Goal: Find contact information: Find contact information

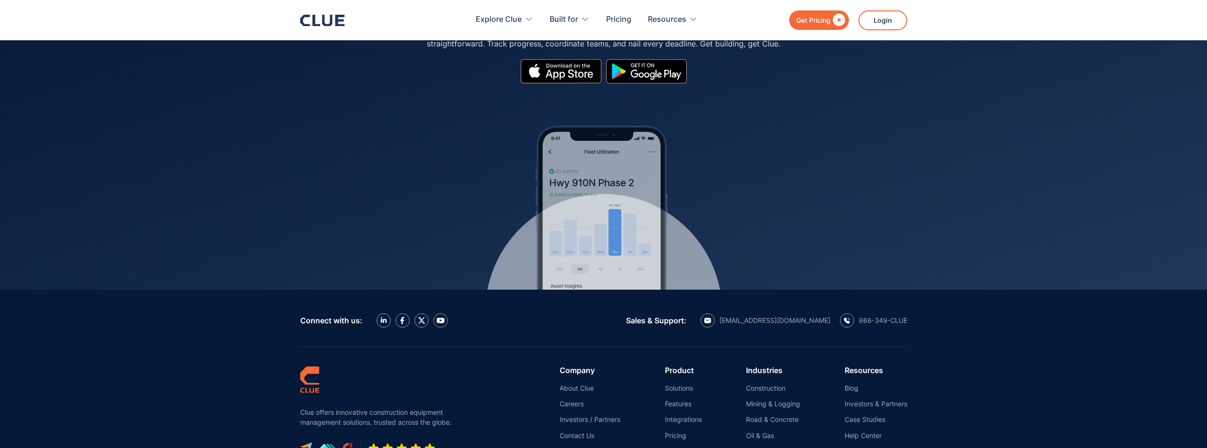
scroll to position [4278, 0]
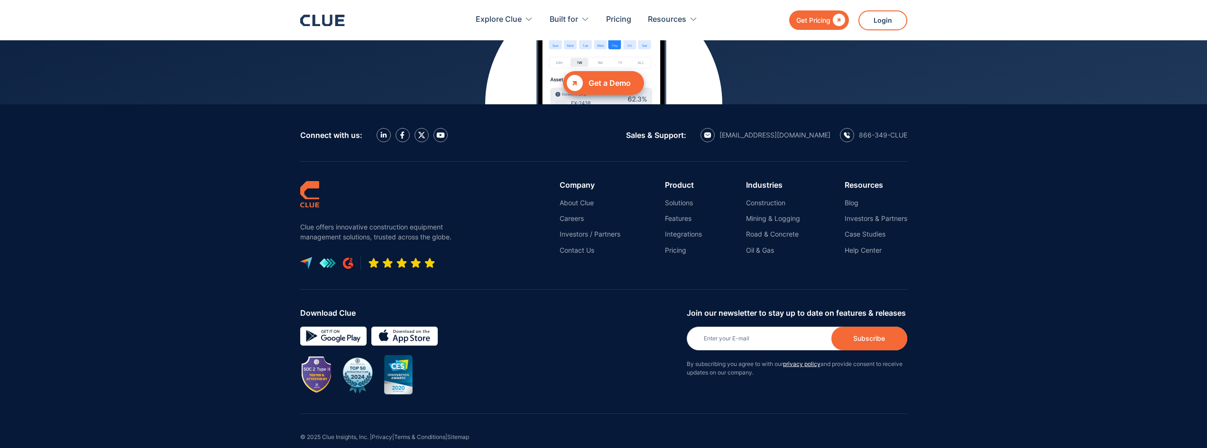
click at [579, 227] on ul "About Clue Careers Investors / Partners Contact Us" at bounding box center [590, 227] width 61 height 56
click at [580, 246] on link "Contact Us" at bounding box center [590, 250] width 61 height 9
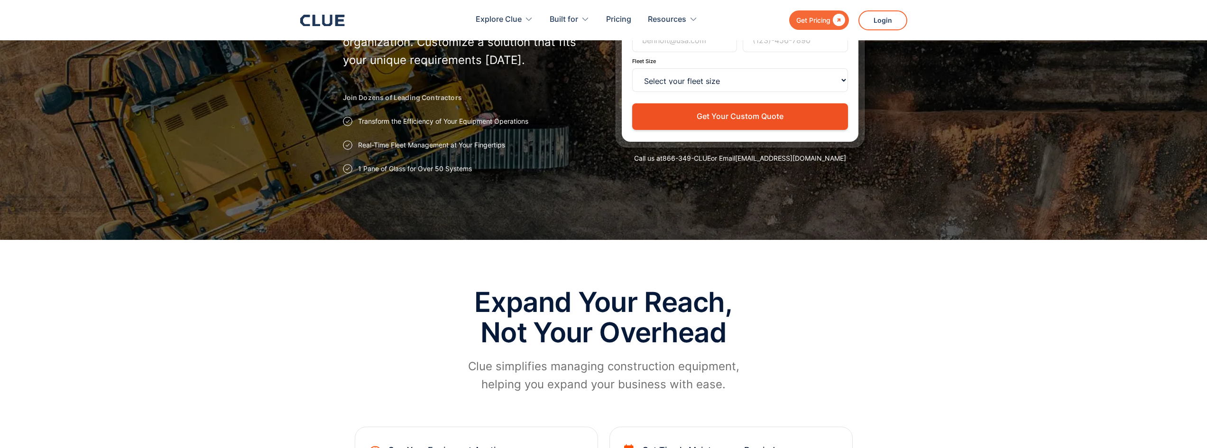
scroll to position [190, 0]
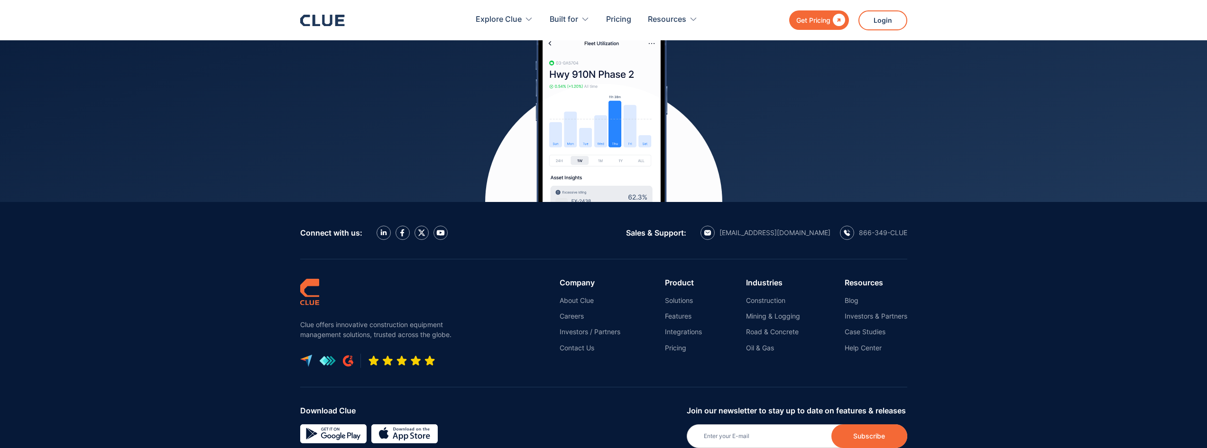
scroll to position [4269, 0]
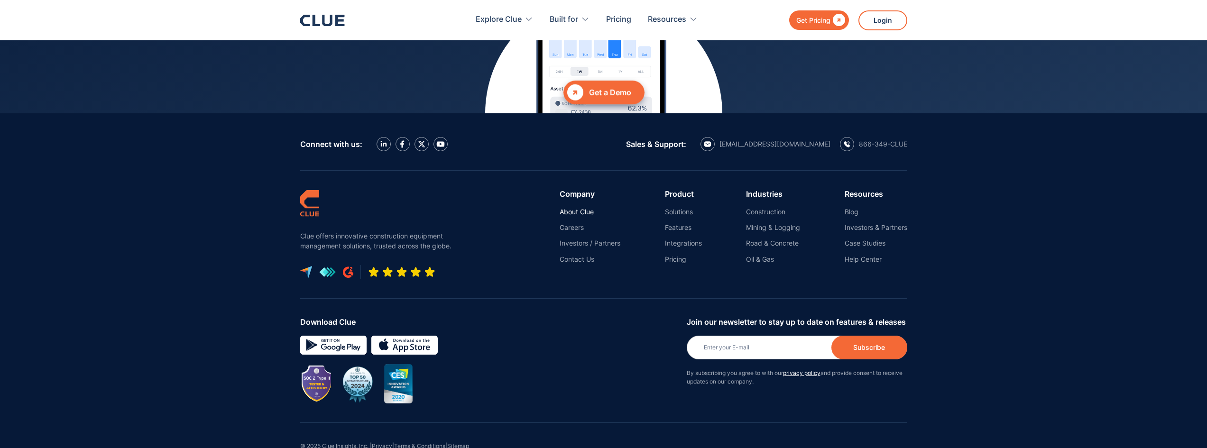
click at [574, 208] on link "About Clue" at bounding box center [590, 212] width 61 height 9
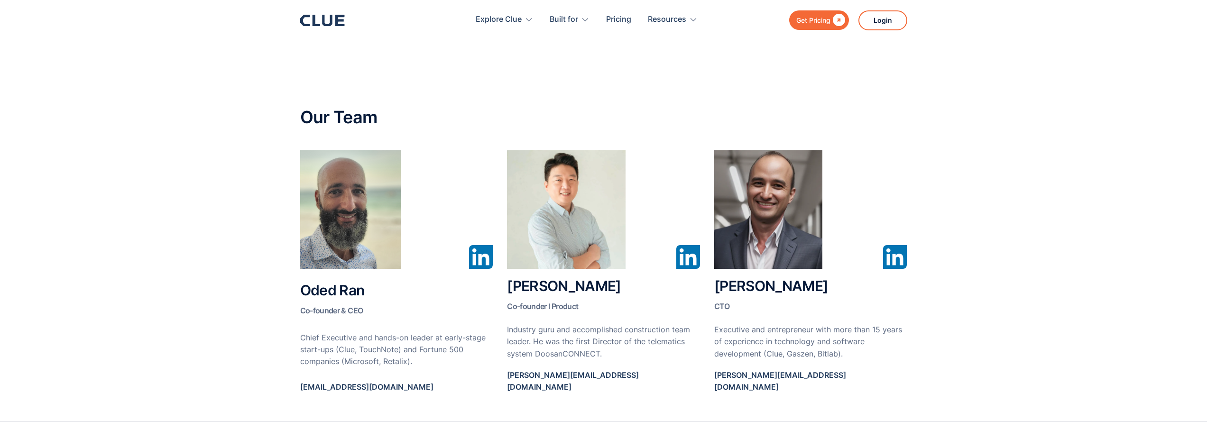
scroll to position [427, 0]
